Goal: Task Accomplishment & Management: Manage account settings

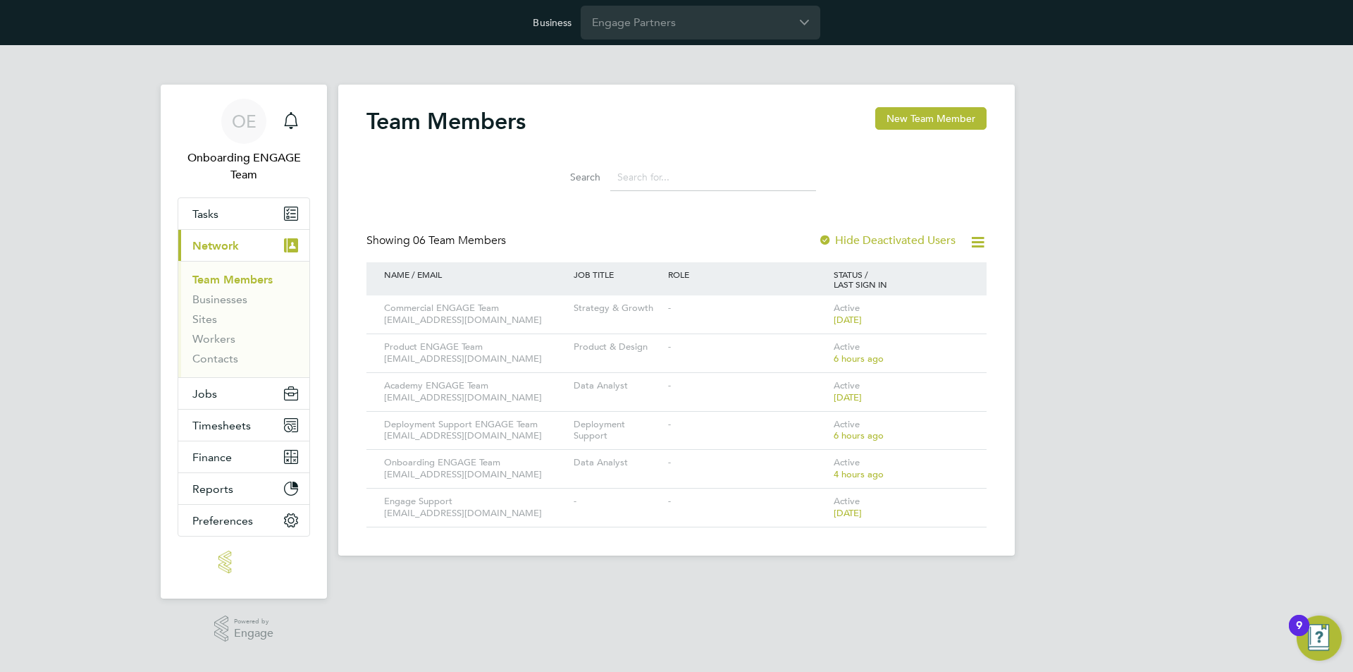
click at [698, 3] on div "Business Engage Partners" at bounding box center [676, 22] width 1353 height 45
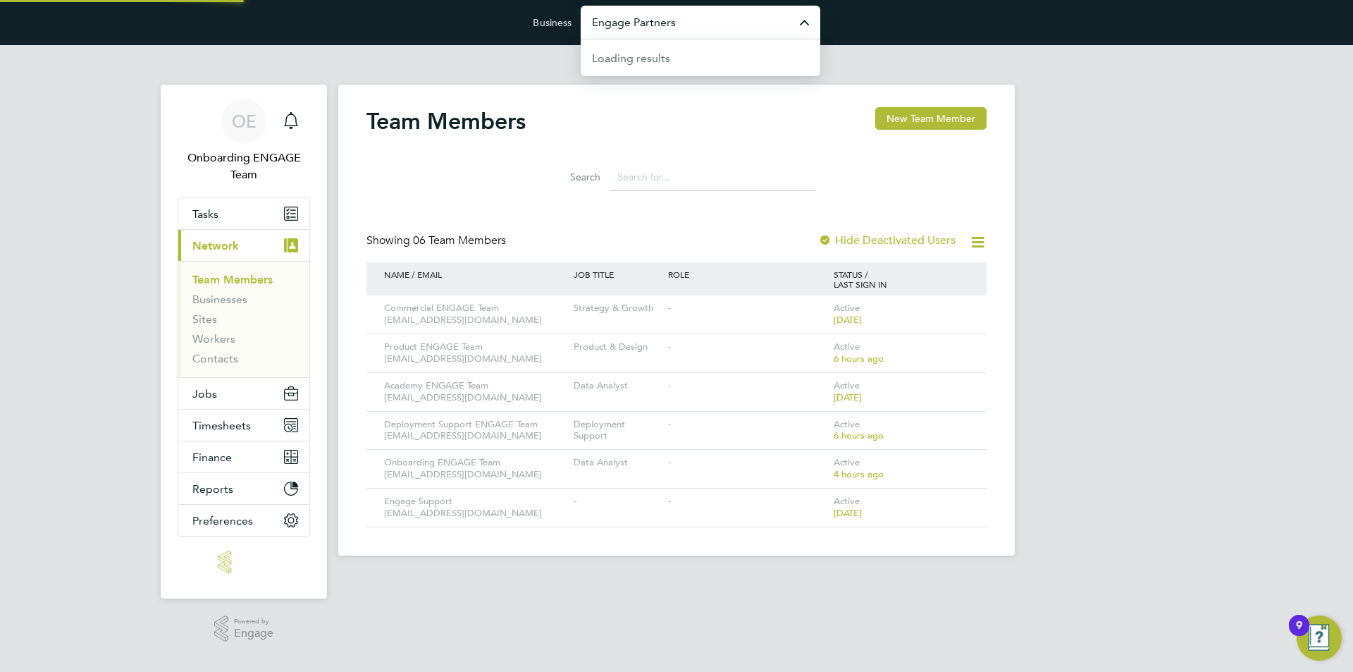
click at [702, 11] on input "Engage Partners" at bounding box center [701, 22] width 240 height 33
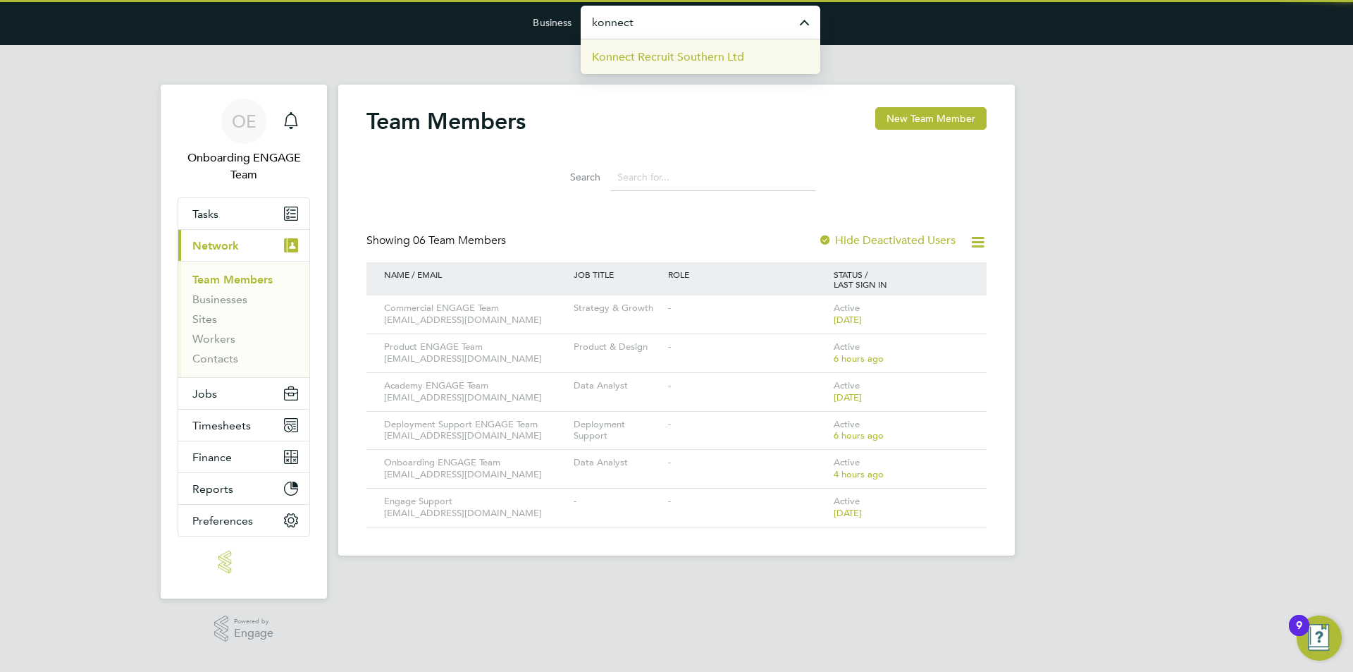
click at [719, 58] on span "Konnect Recruit Southern Ltd" at bounding box center [668, 57] width 152 height 17
type input "Konnect Recruit Southern Ltd"
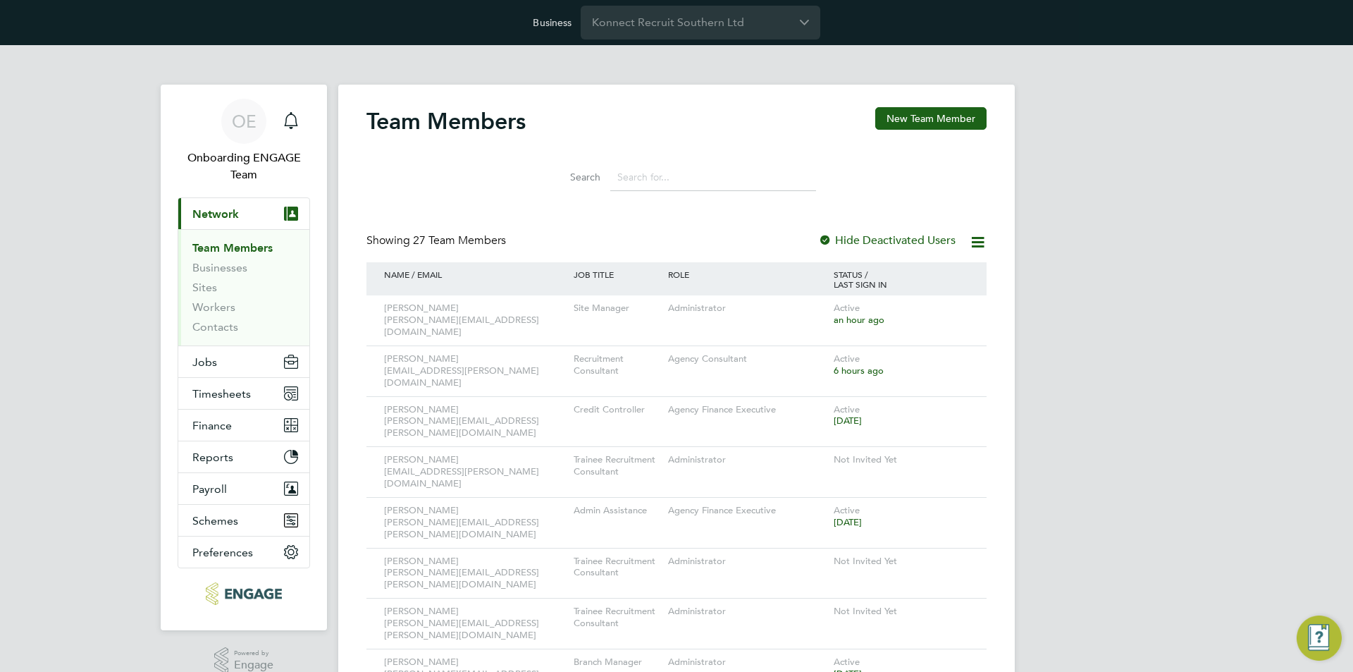
click at [739, 178] on input at bounding box center [713, 177] width 206 height 27
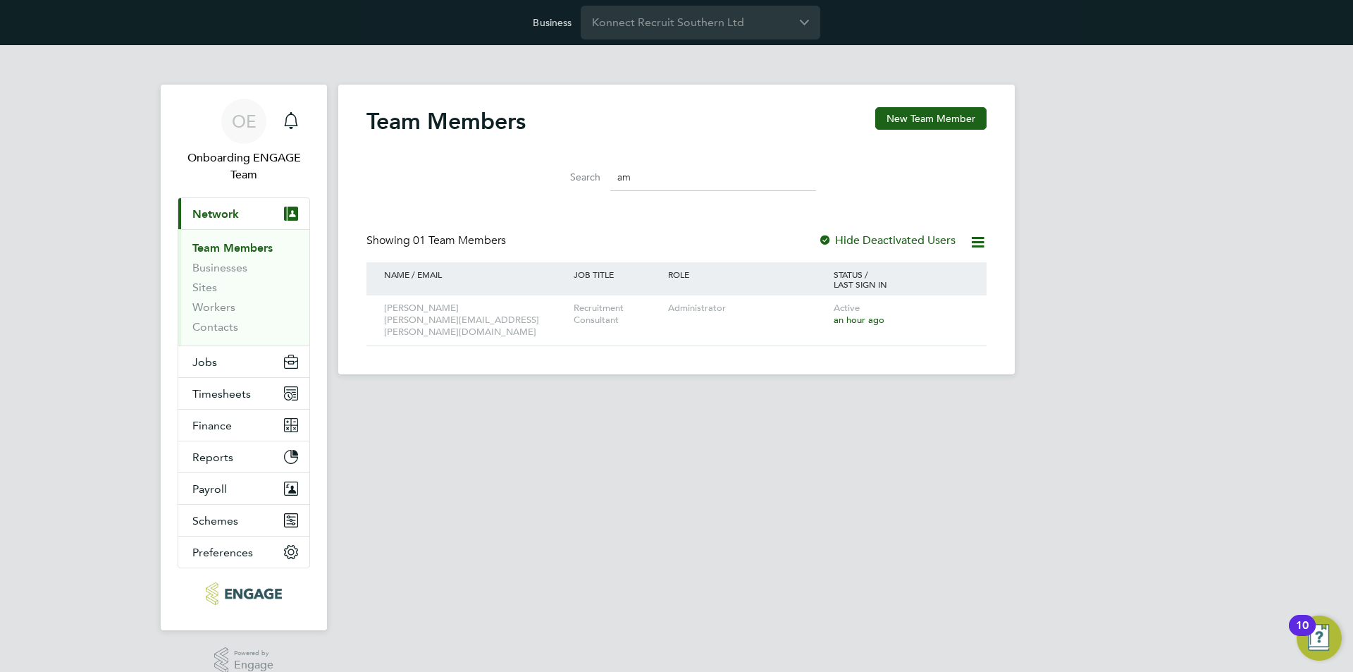
type input "a"
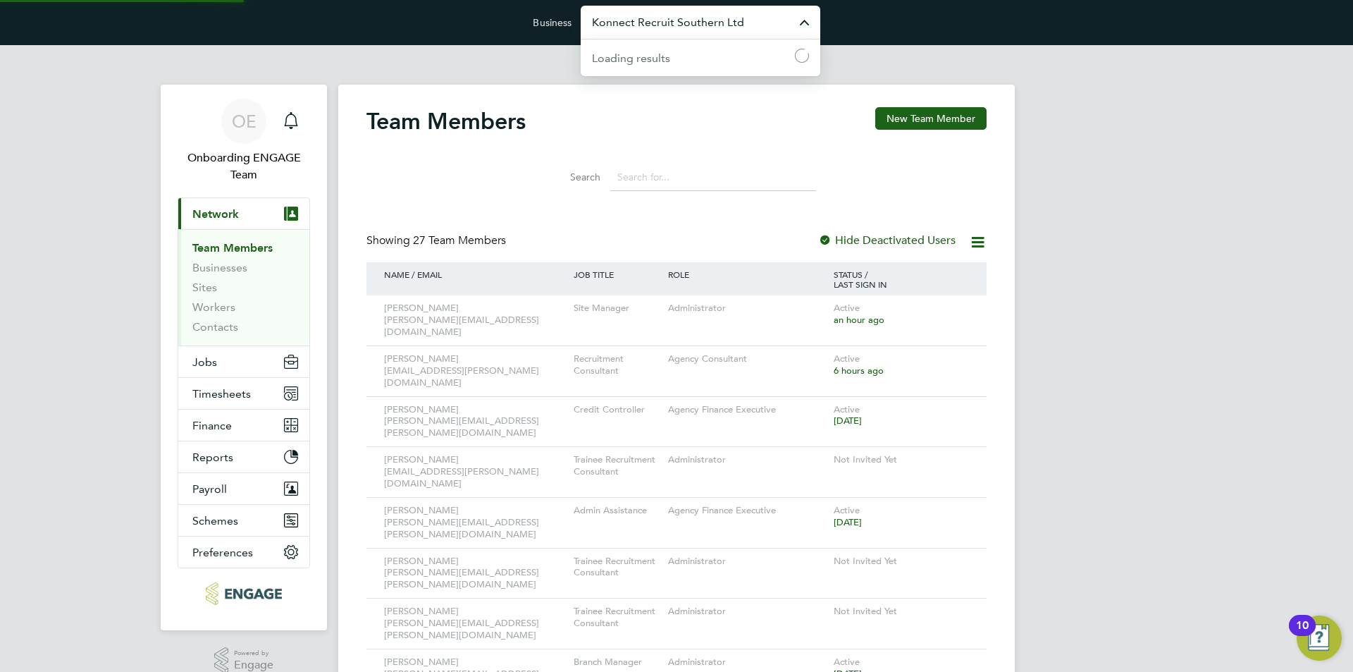
click at [708, 23] on input "Konnect Recruit Southern Ltd" at bounding box center [701, 22] width 240 height 33
click at [699, 54] on li "Engage Partners" at bounding box center [706, 56] width 228 height 35
type input "Engage Partners"
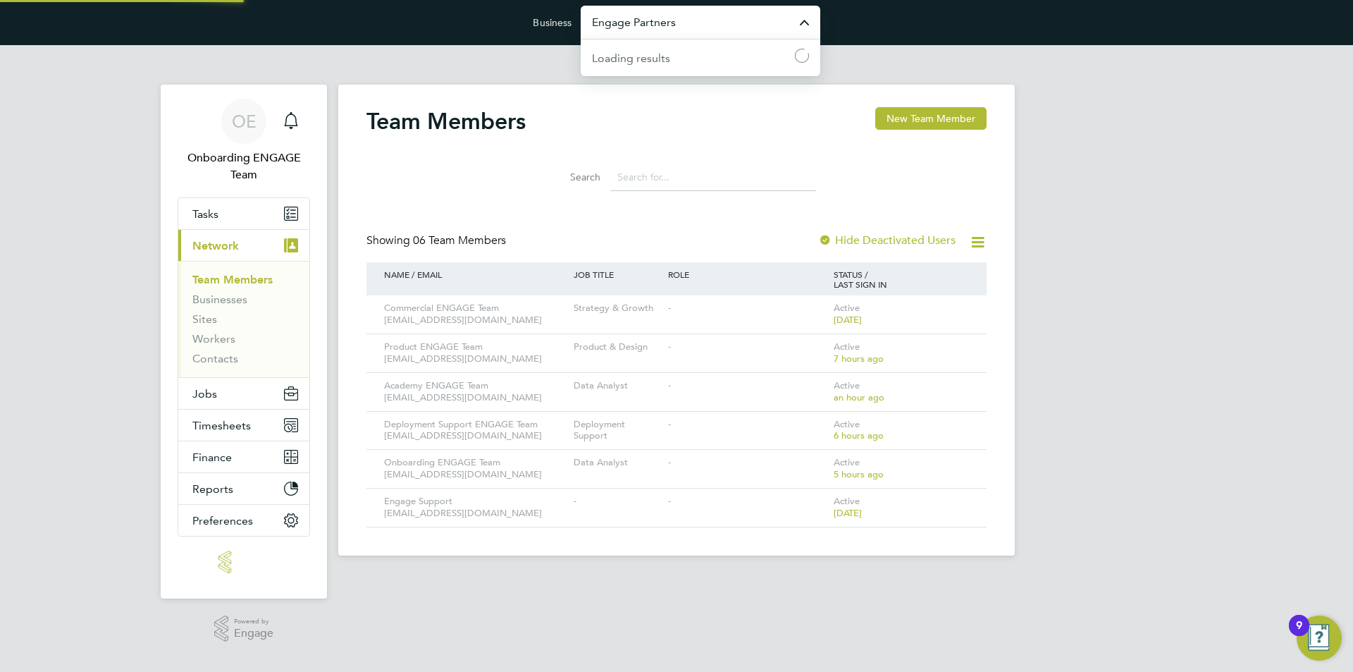
click at [665, 20] on input "Engage Partners" at bounding box center [701, 22] width 240 height 33
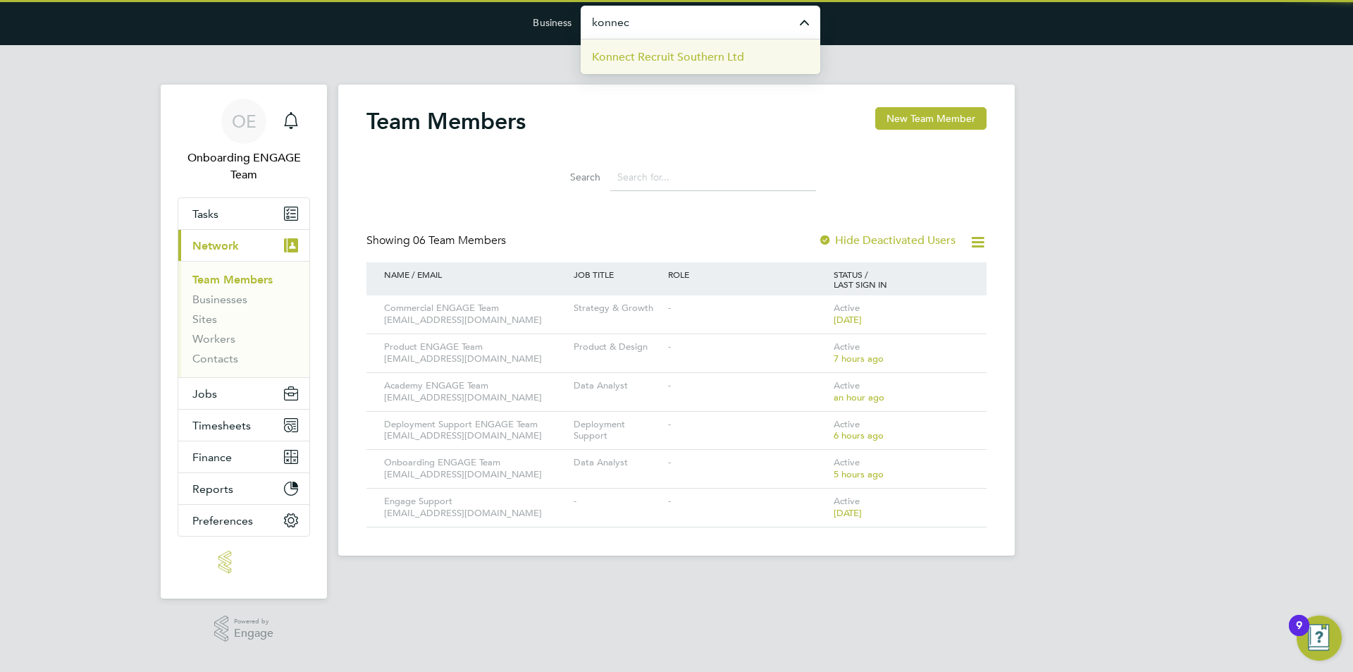
click at [676, 59] on span "Konnect Recruit Southern Ltd" at bounding box center [668, 57] width 152 height 17
type input "Konnect Recruit Southern Ltd"
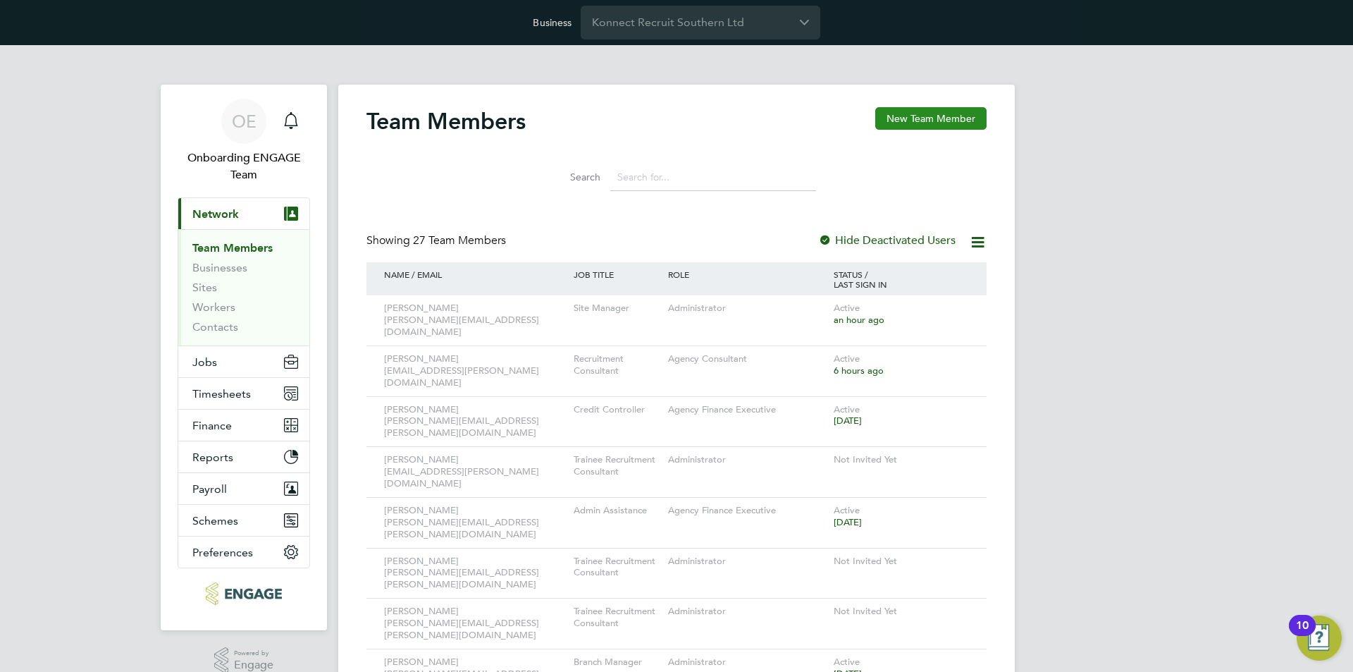
click at [920, 116] on button "New Team Member" at bounding box center [930, 118] width 111 height 23
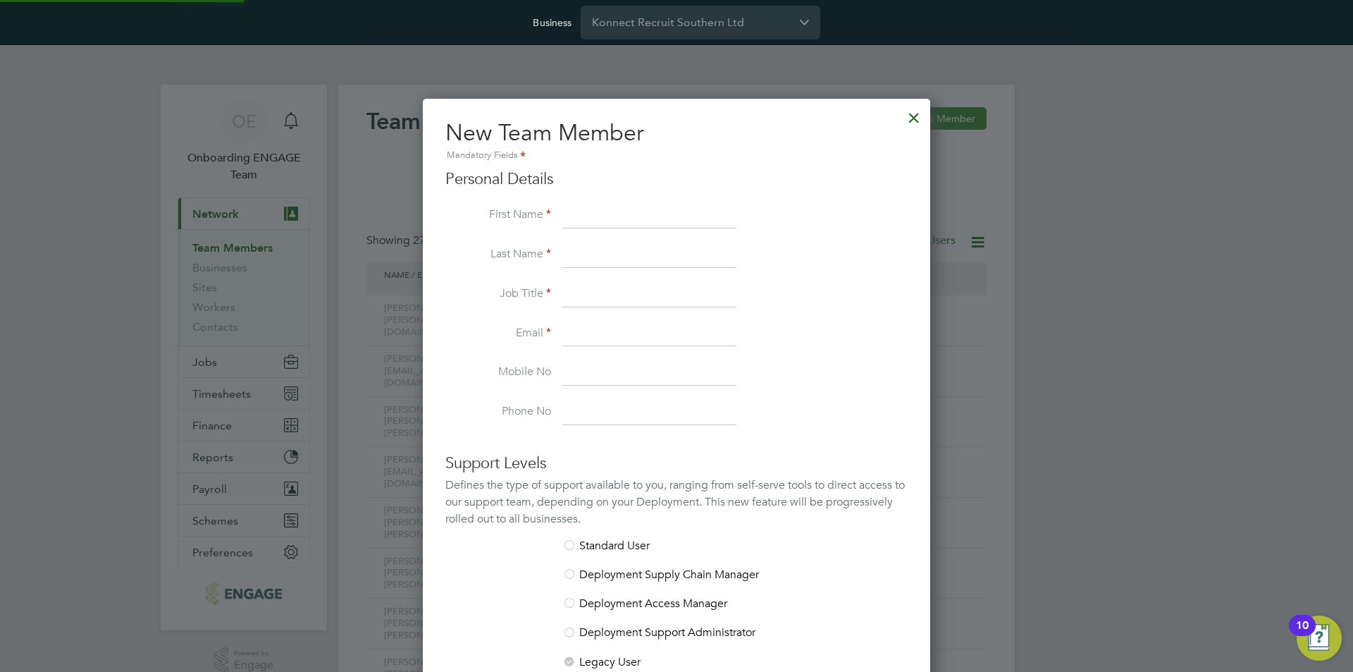
scroll to position [902, 508]
